Goal: Task Accomplishment & Management: Manage account settings

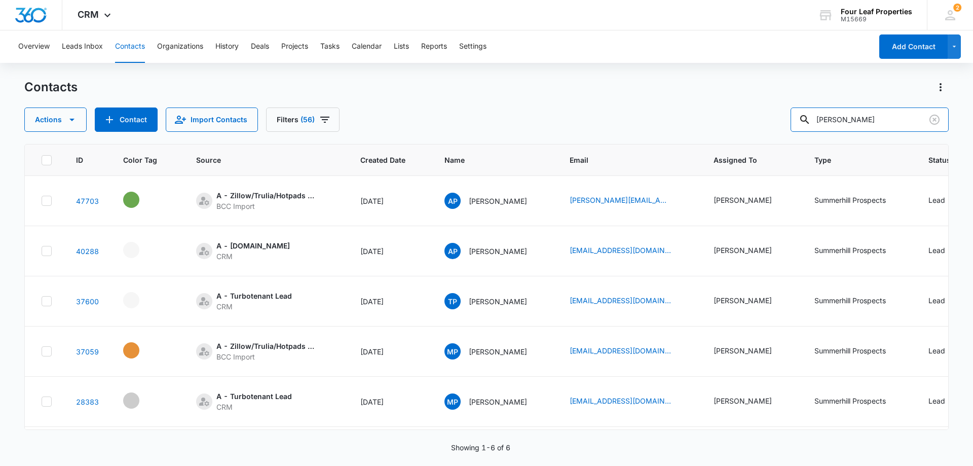
drag, startPoint x: 864, startPoint y: 121, endPoint x: 676, endPoint y: 121, distance: 188.0
click at [676, 121] on div "Actions Contact Import Contacts Filters (56) [PERSON_NAME]" at bounding box center [486, 119] width 924 height 24
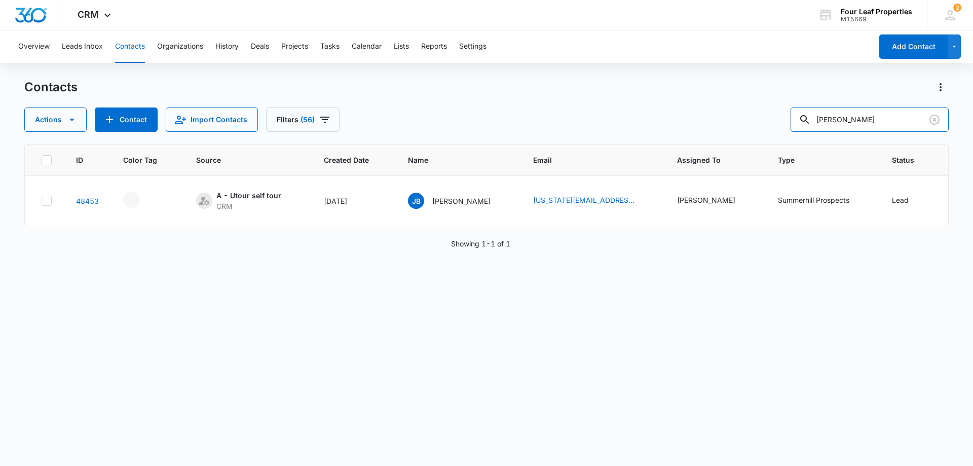
drag, startPoint x: 712, startPoint y: 99, endPoint x: 592, endPoint y: 91, distance: 119.4
click at [585, 97] on div "Contacts Actions Contact Import Contacts Filters (56) [PERSON_NAME]" at bounding box center [486, 105] width 924 height 53
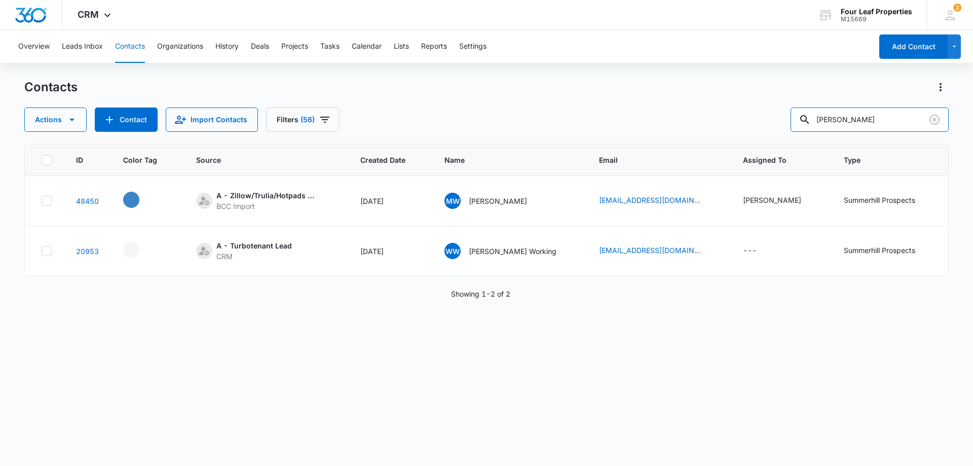
drag, startPoint x: 855, startPoint y: 123, endPoint x: 688, endPoint y: 119, distance: 167.3
click at [688, 120] on div "Actions Contact Import Contacts Filters (56) [PERSON_NAME]" at bounding box center [486, 119] width 924 height 24
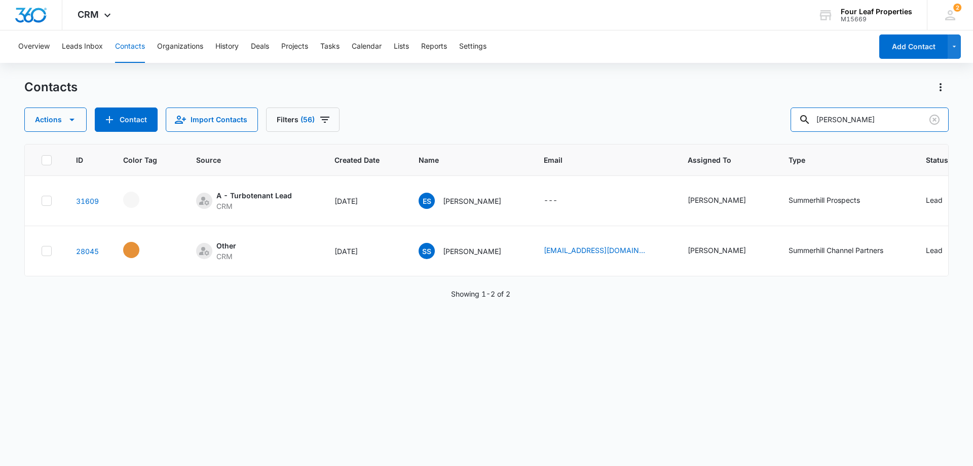
drag, startPoint x: 861, startPoint y: 116, endPoint x: 669, endPoint y: 106, distance: 191.3
click at [642, 116] on div "Actions Contact Import Contacts Filters (56) [PERSON_NAME]" at bounding box center [486, 119] width 924 height 24
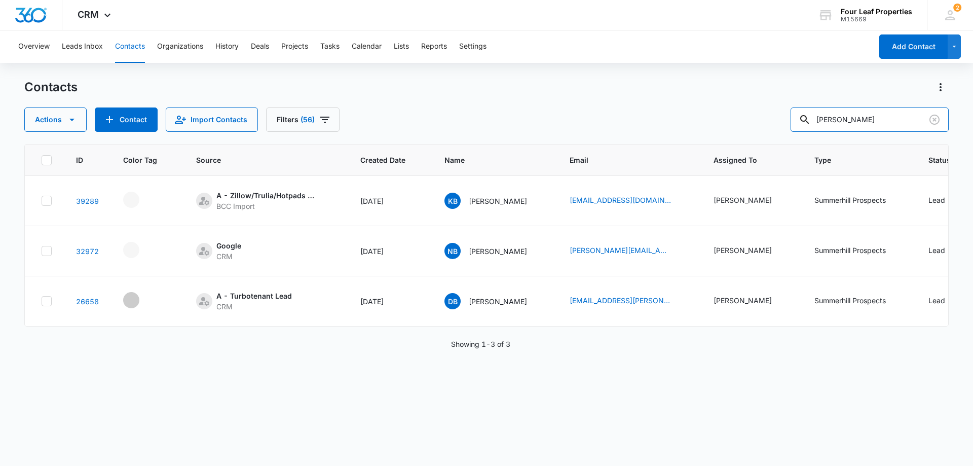
drag, startPoint x: 864, startPoint y: 122, endPoint x: 674, endPoint y: 129, distance: 190.2
click at [682, 129] on div "Actions Contact Import Contacts Filters (56) [PERSON_NAME]" at bounding box center [486, 119] width 924 height 24
click at [556, 216] on td "HC Hope Chuma" at bounding box center [494, 201] width 125 height 50
drag, startPoint x: 878, startPoint y: 118, endPoint x: 563, endPoint y: 118, distance: 314.7
click at [562, 118] on div "Actions Contact Import Contacts Filters (56) chuma" at bounding box center [486, 119] width 924 height 24
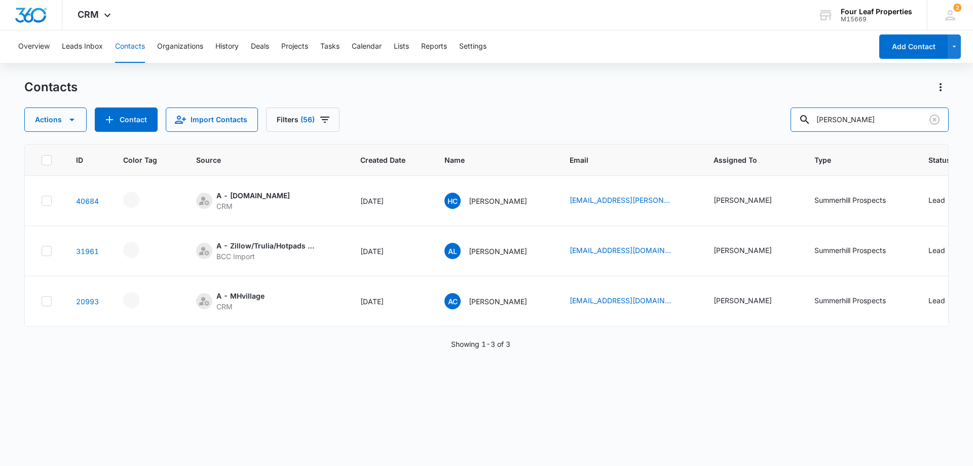
type input "[PERSON_NAME]"
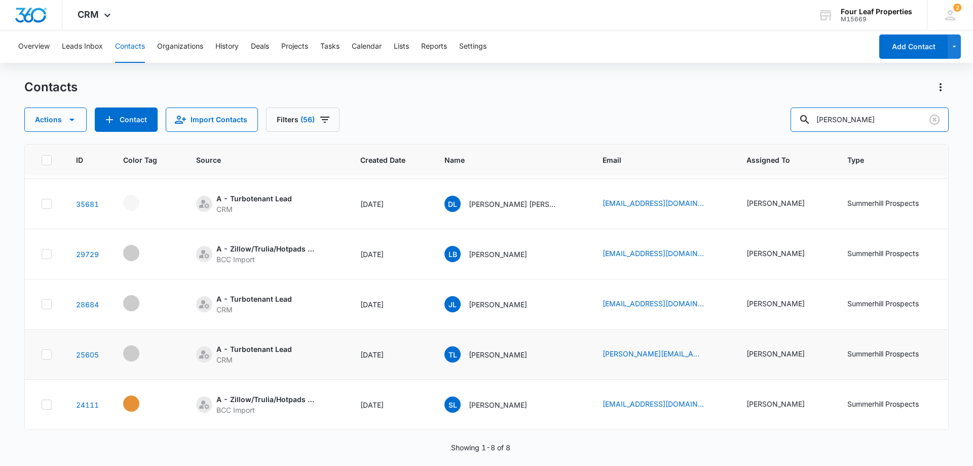
scroll to position [155, 0]
drag, startPoint x: 868, startPoint y: 120, endPoint x: 622, endPoint y: 122, distance: 245.3
click at [625, 122] on div "Actions Contact Import Contacts Filters (56) [PERSON_NAME]" at bounding box center [486, 119] width 924 height 24
paste input "[PERSON_NAME]"
type input "[PERSON_NAME]"
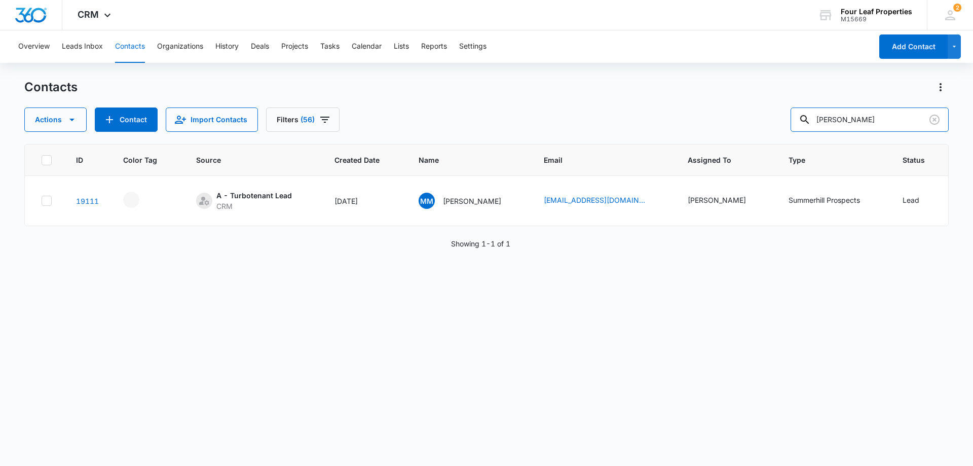
scroll to position [0, 0]
drag, startPoint x: 875, startPoint y: 121, endPoint x: 634, endPoint y: 125, distance: 240.8
click at [635, 125] on div "Actions Contact Import Contacts Filters (56) [PERSON_NAME]" at bounding box center [486, 119] width 924 height 24
paste input "Barawskas"
type input "Barawskas"
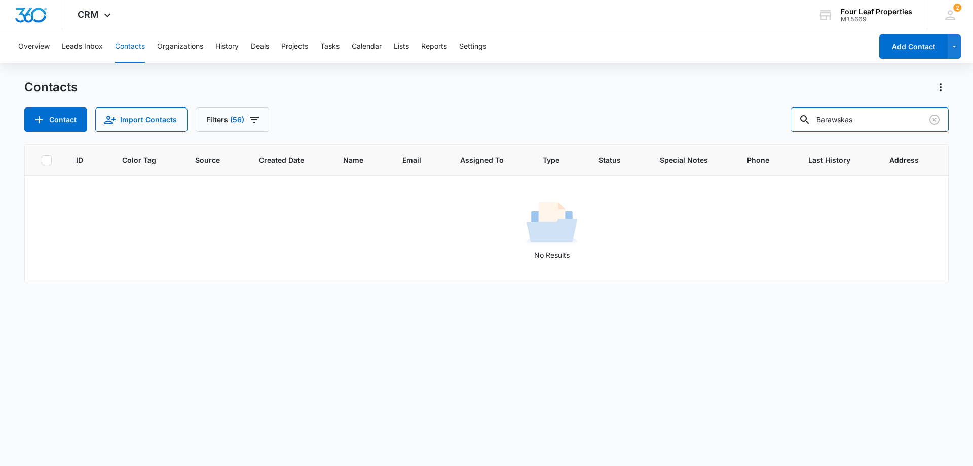
drag, startPoint x: 879, startPoint y: 119, endPoint x: 480, endPoint y: 106, distance: 399.6
click at [482, 106] on div "Contacts Contact Import Contacts Filters (56) Barawskas" at bounding box center [486, 105] width 924 height 53
paste input "[EMAIL_ADDRESS][DOMAIN_NAME]"
type input "[EMAIL_ADDRESS][DOMAIN_NAME]"
click at [912, 118] on input "[EMAIL_ADDRESS][DOMAIN_NAME]" at bounding box center [870, 119] width 158 height 24
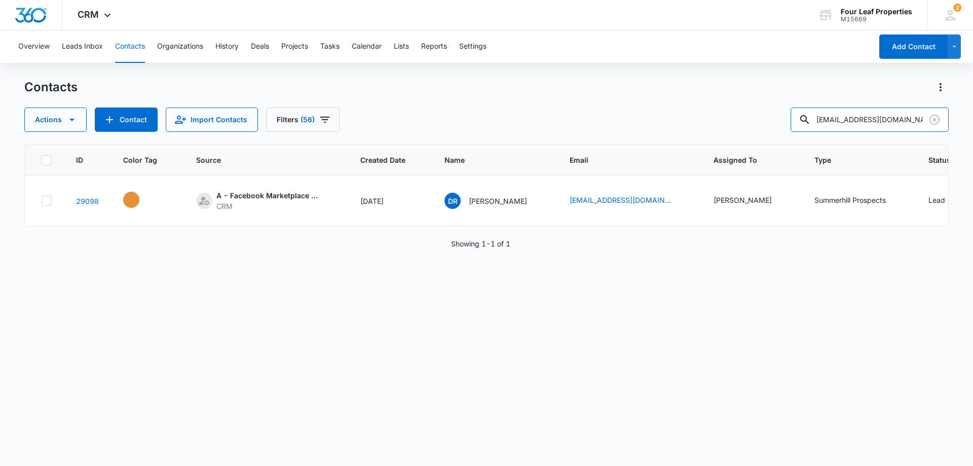
scroll to position [0, 147]
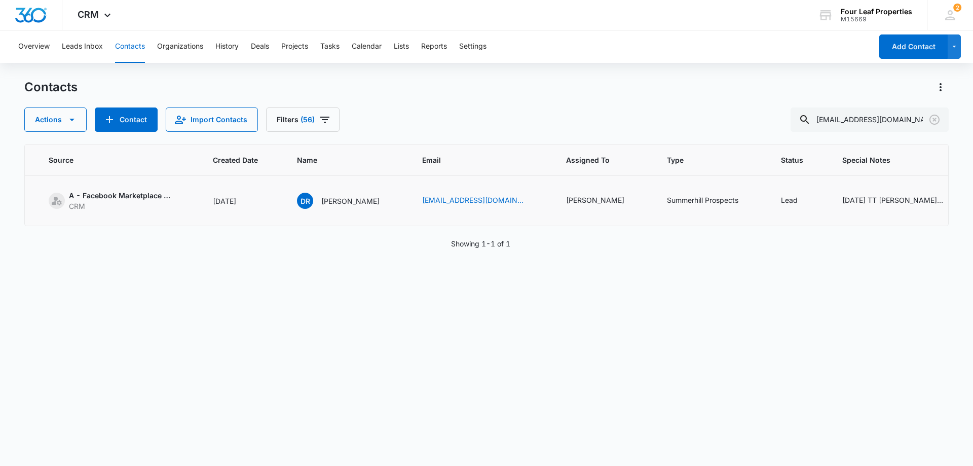
click at [950, 198] on icon "Special Notes - 1/21/25 TT Dawn today she needs 4 bed but income only qualifies…" at bounding box center [956, 201] width 12 height 12
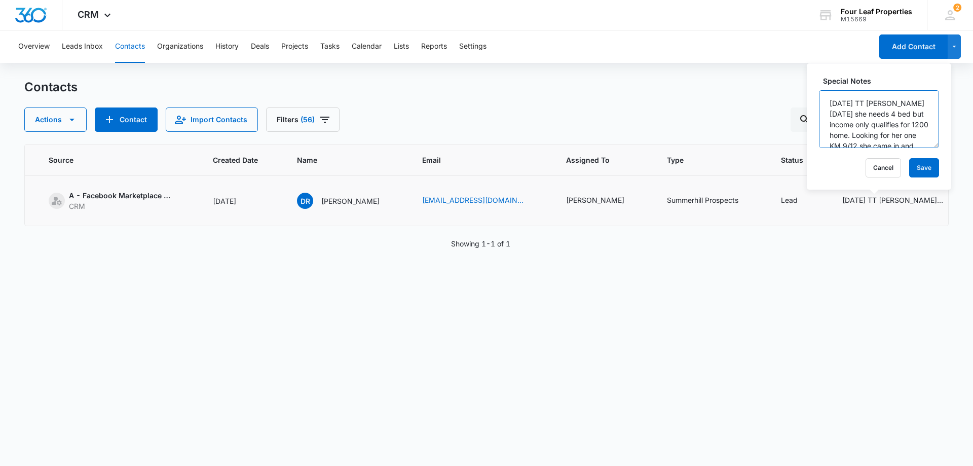
click at [830, 101] on textarea "[DATE] TT [PERSON_NAME] [DATE] she needs 4 bed but income only qualifies for 12…" at bounding box center [879, 119] width 120 height 58
type textarea "[DATE] emailed asking about her application. I am calling her KM [DATE] TT [PER…"
click at [918, 167] on button "Save" at bounding box center [924, 167] width 30 height 19
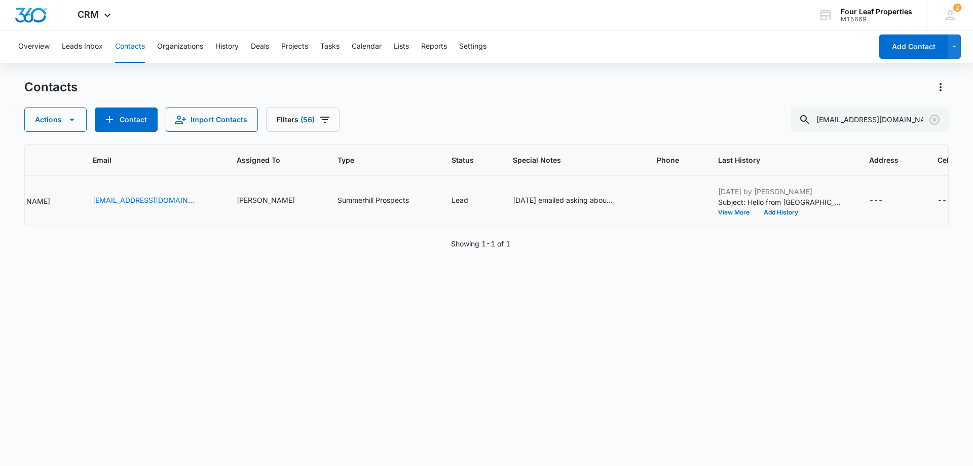
scroll to position [0, 477]
click at [620, 199] on icon "Special Notes - 9/8/25 emailed asking about her application. I am calling her K…" at bounding box center [626, 201] width 12 height 12
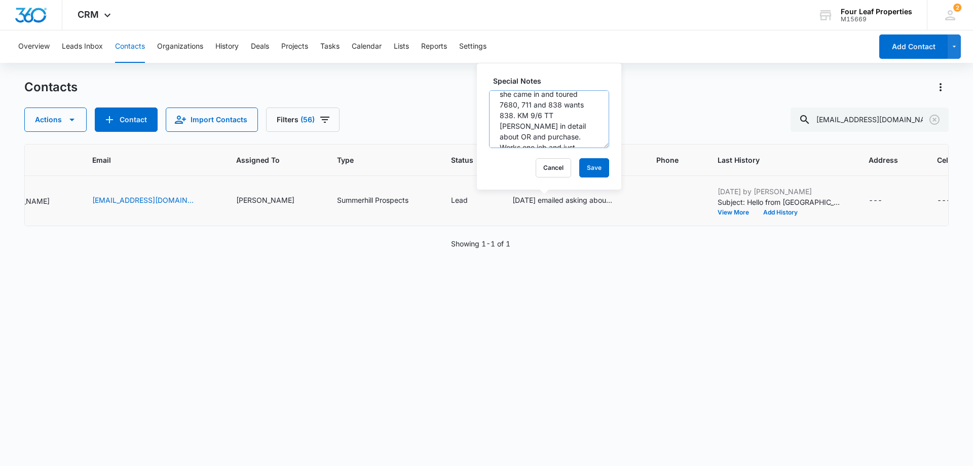
scroll to position [101, 0]
click at [591, 164] on button "Save" at bounding box center [594, 167] width 30 height 19
